Goal: Find specific page/section: Locate item on page

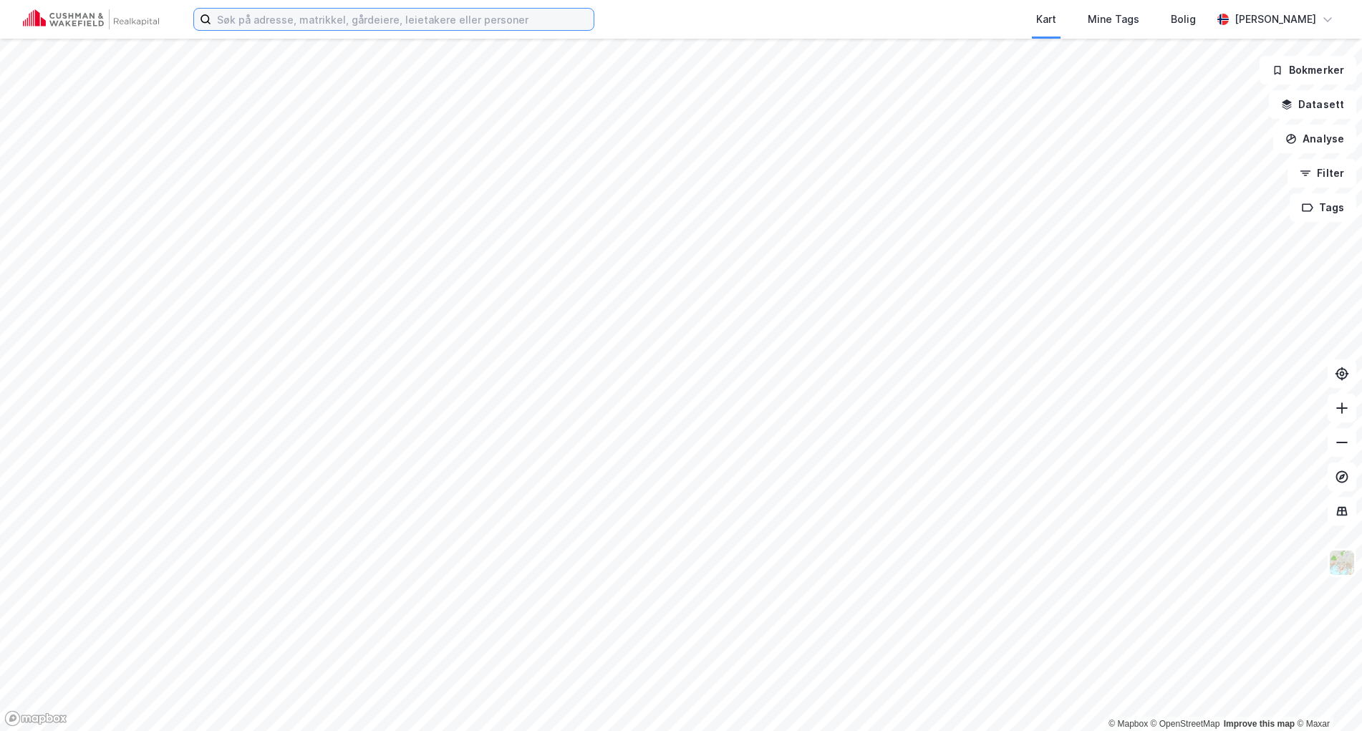
click at [430, 22] on input at bounding box center [402, 19] width 382 height 21
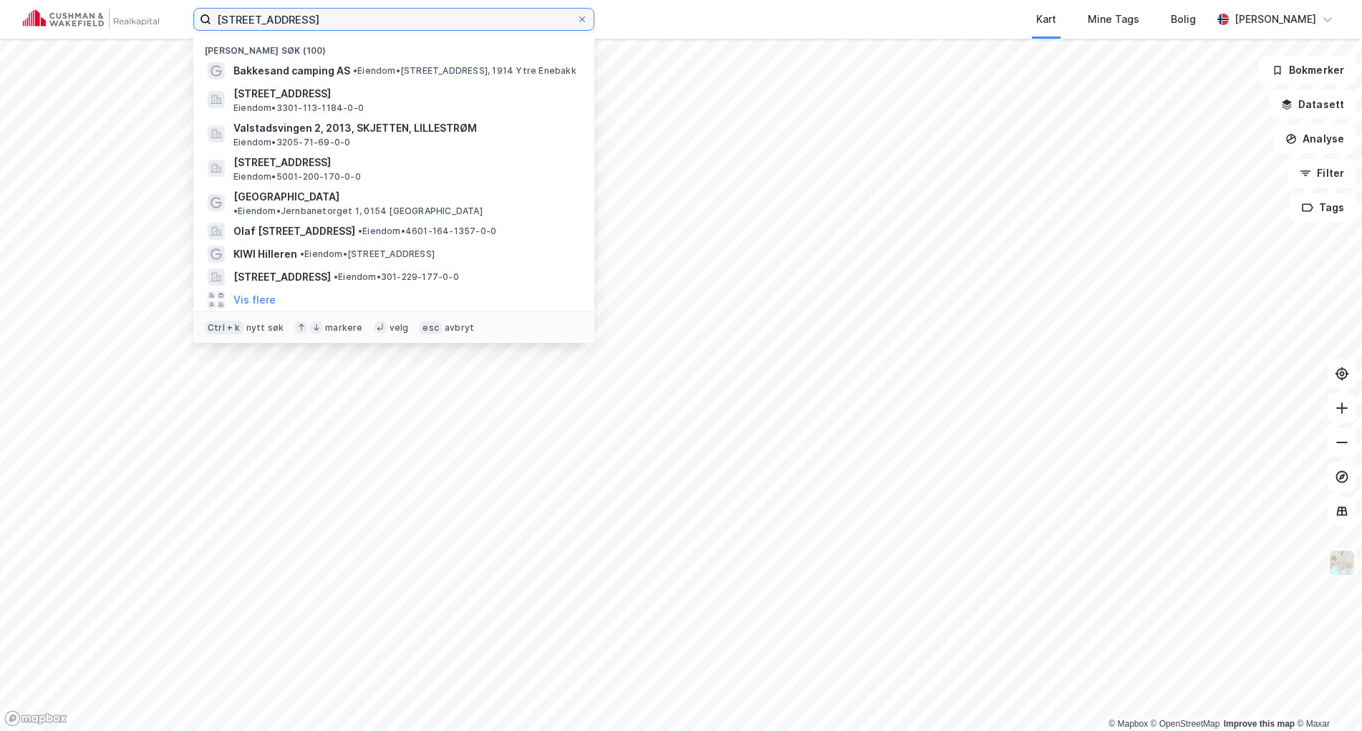
type input "[STREET_ADDRESS]"
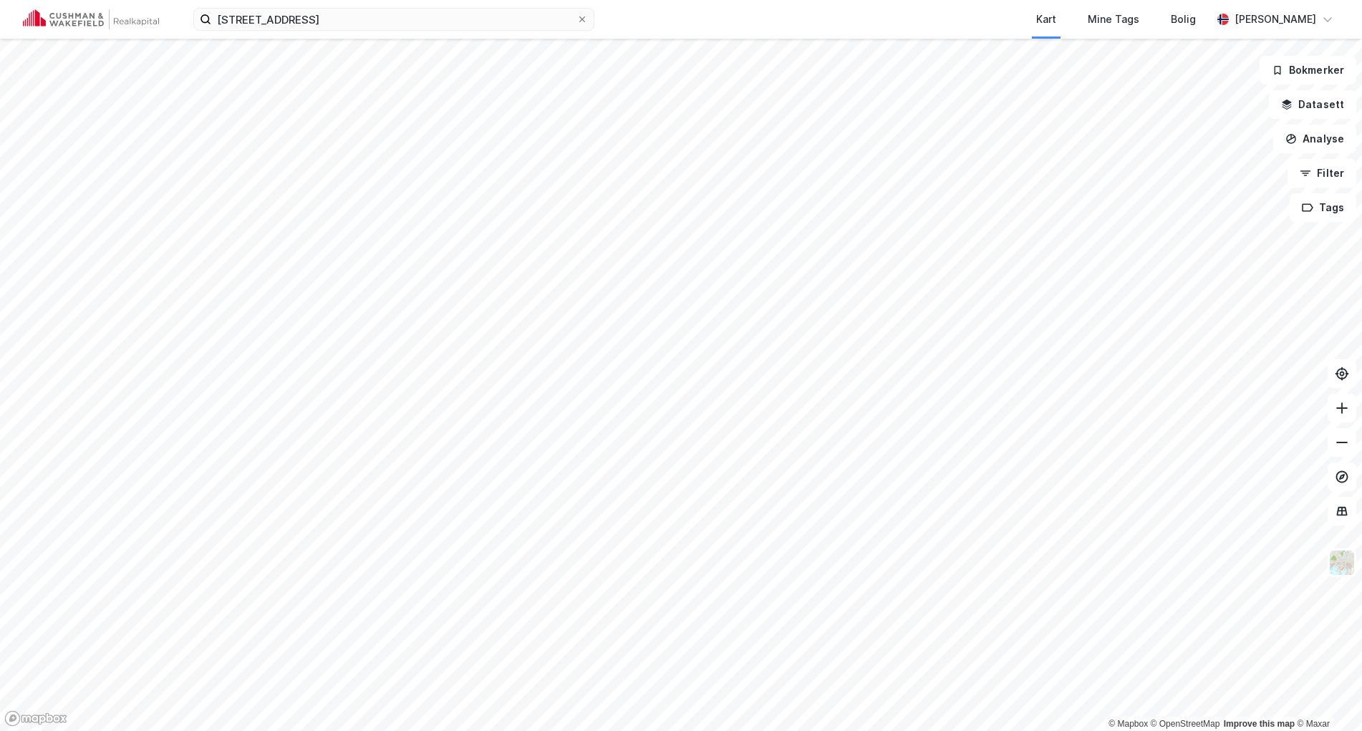
click at [621, 14] on div "brennaveien 16 Kart Mine Tags Bolig [PERSON_NAME]" at bounding box center [681, 19] width 1362 height 39
